Goal: Information Seeking & Learning: Understand process/instructions

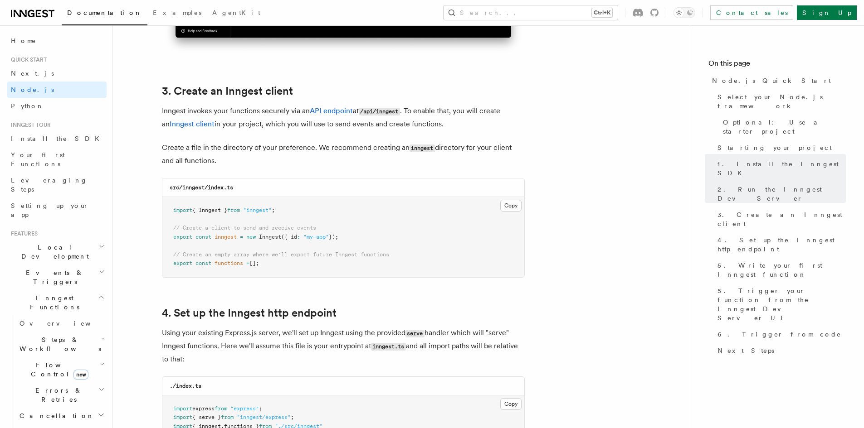
scroll to position [1124, 0]
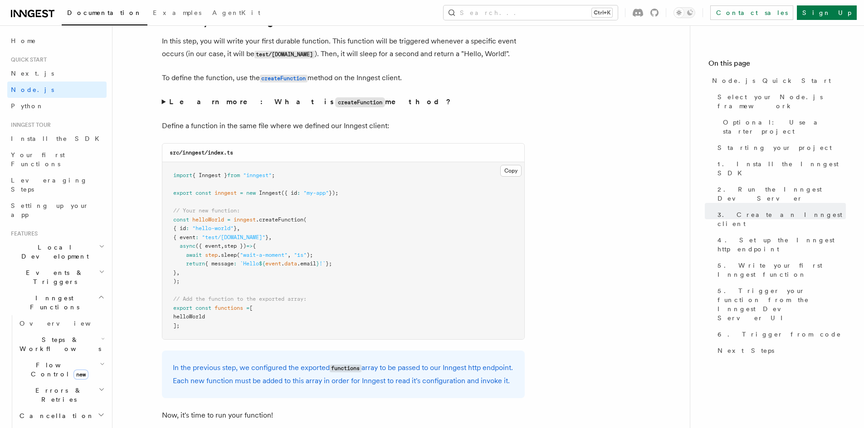
scroll to position [1723, 0]
click at [501, 172] on button "Copy Copied" at bounding box center [510, 170] width 21 height 12
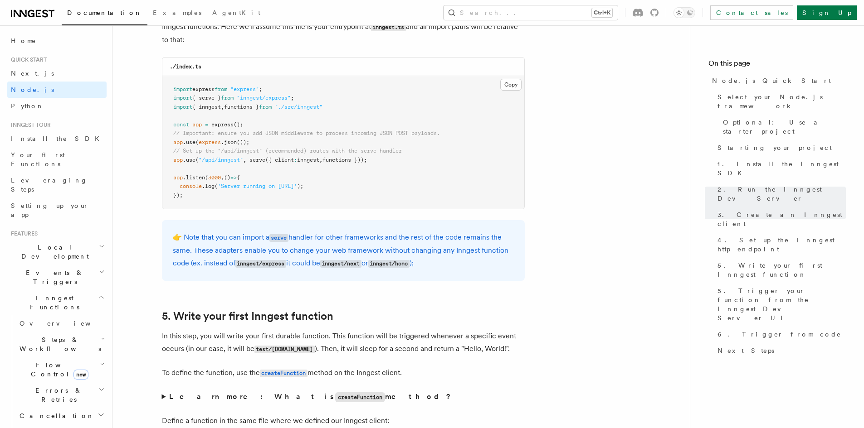
scroll to position [1366, 0]
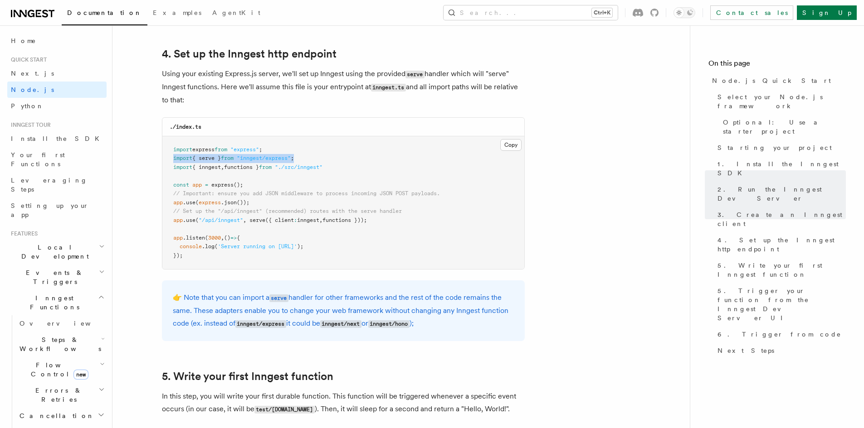
drag, startPoint x: 172, startPoint y: 157, endPoint x: 303, endPoint y: 159, distance: 130.6
click at [303, 159] on pre "import express from "express" ; import { serve } from "inngest/express" ; impor…" at bounding box center [343, 202] width 362 height 133
copy span "import { serve } from "inngest/express" ;"
click at [273, 242] on pre "import express from "express" ; import { serve } from "inngest/express" ; impor…" at bounding box center [343, 202] width 362 height 133
drag, startPoint x: 383, startPoint y: 221, endPoint x: 169, endPoint y: 219, distance: 213.5
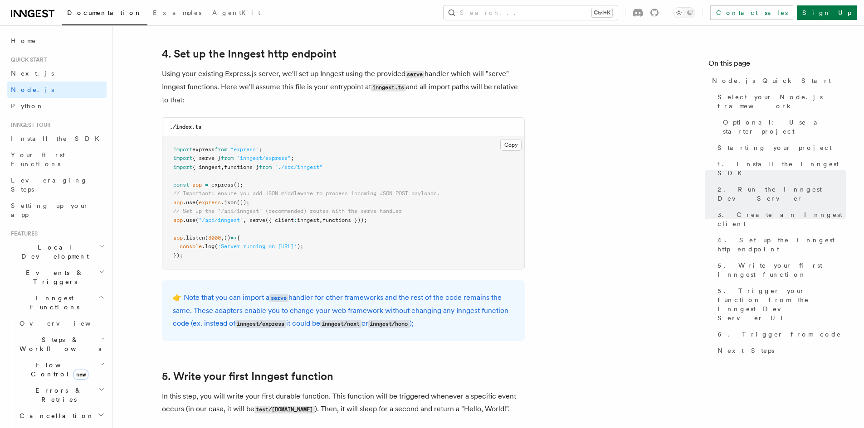
click at [169, 219] on pre "import express from "express" ; import { serve } from "inngest/express" ; impor…" at bounding box center [343, 202] width 362 height 133
copy span "app .use ( "/api/inngest" , serve ({ client : inngest , functions }));"
click at [424, 221] on pre "import express from "express" ; import { serve } from "inngest/express" ; impor…" at bounding box center [343, 202] width 362 height 133
drag, startPoint x: 257, startPoint y: 203, endPoint x: 155, endPoint y: 199, distance: 102.5
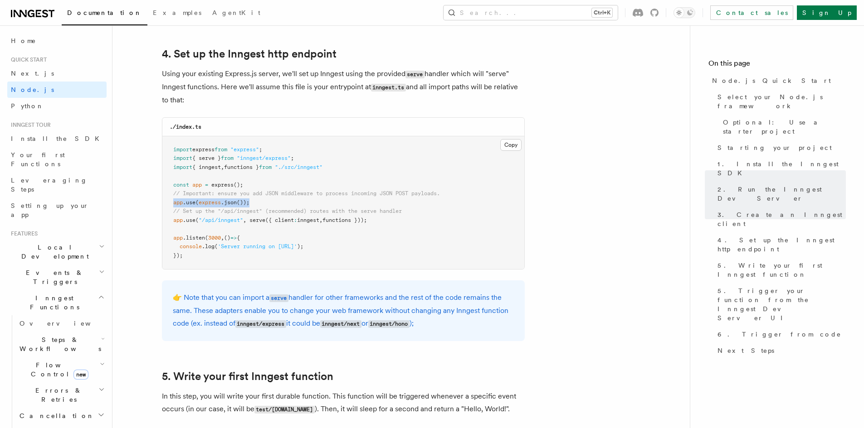
copy span "app .use ( express .json ());"
click at [380, 171] on pre "import express from "express" ; import { serve } from "inngest/express" ; impor…" at bounding box center [343, 202] width 362 height 133
drag, startPoint x: 345, startPoint y: 164, endPoint x: 166, endPoint y: 164, distance: 179.5
click at [166, 164] on pre "import express from "express" ; import { serve } from "inngest/express" ; impor…" at bounding box center [343, 202] width 362 height 133
copy span "import { inngest , functions } from "./src/inngest""
